Goal: Task Accomplishment & Management: Use online tool/utility

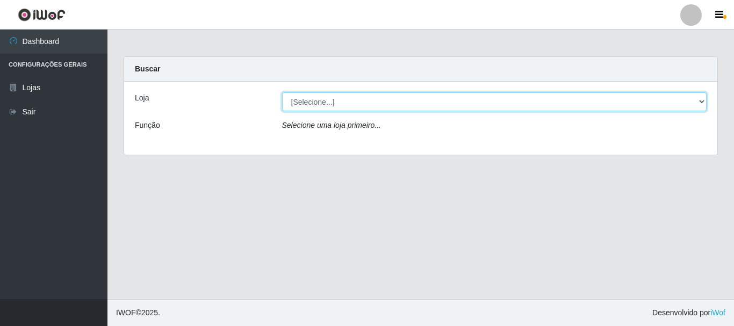
click at [370, 104] on select "[Selecione...] [GEOGRAPHIC_DATA] [GEOGRAPHIC_DATA]" at bounding box center [494, 101] width 425 height 19
select select "64"
click at [282, 92] on select "[Selecione...] [GEOGRAPHIC_DATA] [GEOGRAPHIC_DATA]" at bounding box center [494, 101] width 425 height 19
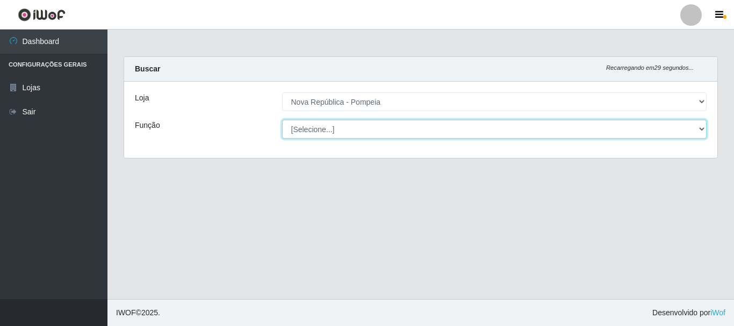
click at [371, 131] on select "[Selecione...] Balconista Operador de Caixa Recepcionista Repositor" at bounding box center [494, 129] width 425 height 19
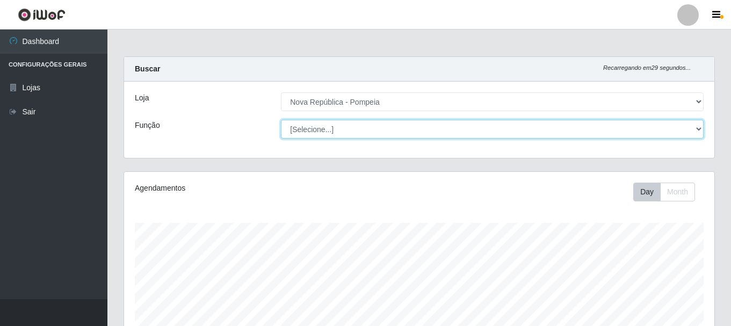
scroll to position [223, 591]
select select "22"
click at [281, 120] on select "[Selecione...] Balconista Operador de Caixa Recepcionista Repositor" at bounding box center [492, 129] width 423 height 19
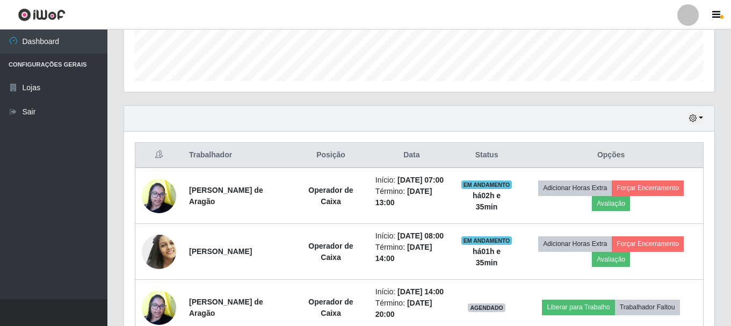
scroll to position [304, 0]
click at [701, 117] on button "button" at bounding box center [696, 118] width 15 height 12
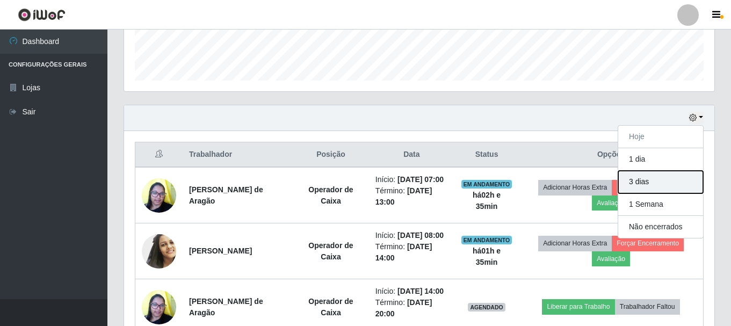
click at [667, 181] on button "3 dias" at bounding box center [660, 182] width 85 height 23
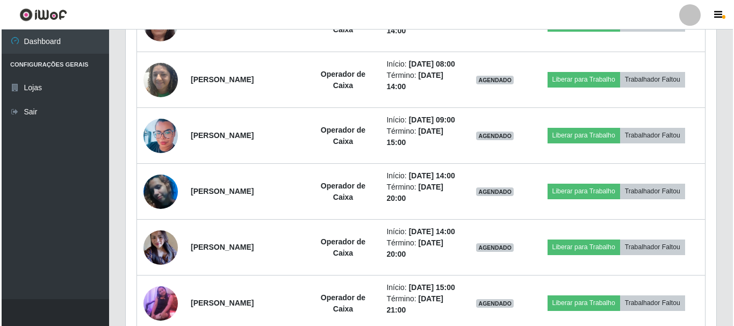
scroll to position [2077, 0]
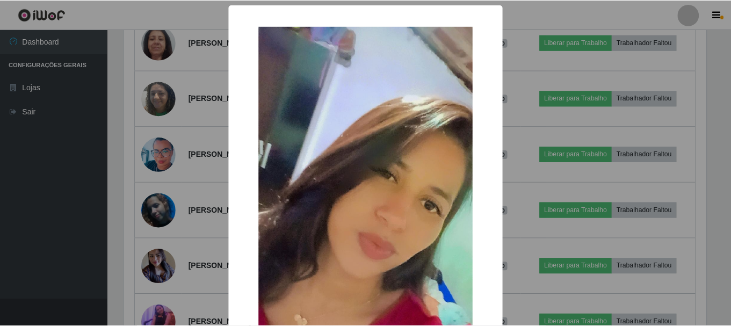
scroll to position [223, 585]
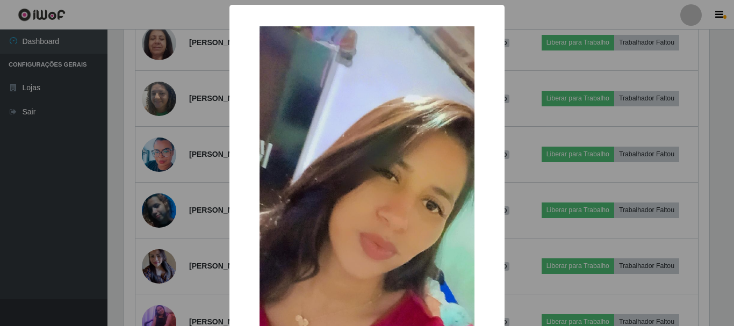
click at [240, 103] on div "×" at bounding box center [367, 218] width 254 height 404
click at [214, 97] on div "× OK Cancel" at bounding box center [367, 163] width 734 height 326
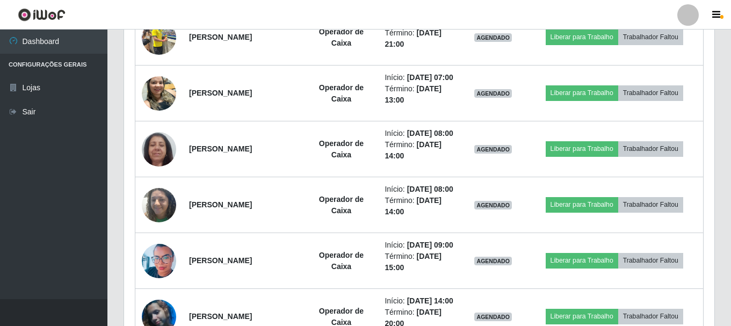
scroll to position [1969, 0]
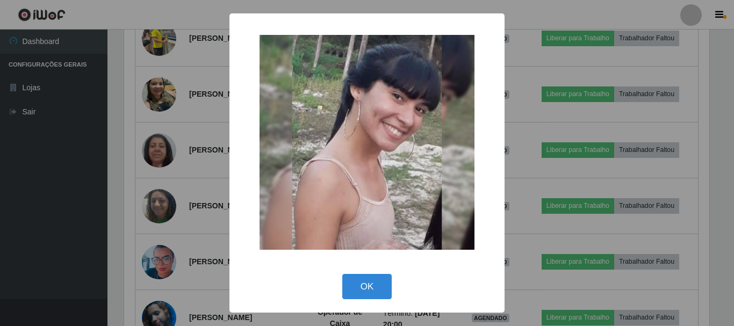
click at [202, 103] on div "× OK Cancel" at bounding box center [367, 163] width 734 height 326
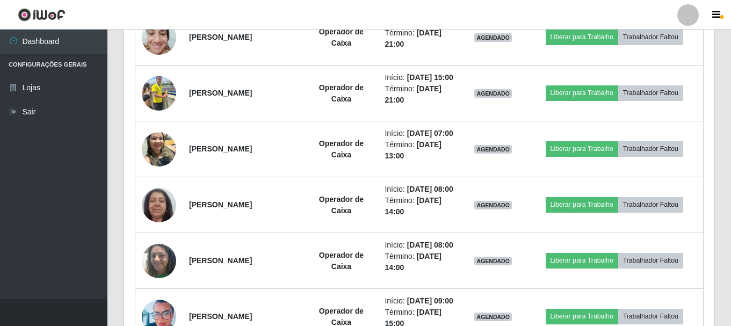
scroll to position [1916, 0]
